Goal: Navigation & Orientation: Find specific page/section

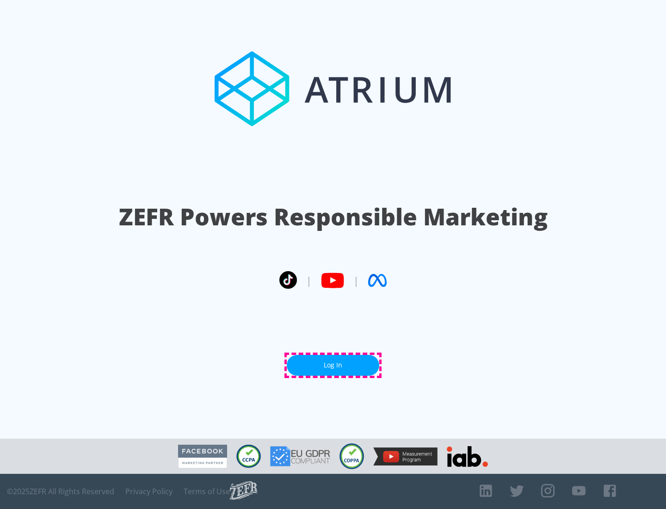
click at [333, 365] on link "Log In" at bounding box center [333, 365] width 92 height 21
